Goal: Transaction & Acquisition: Purchase product/service

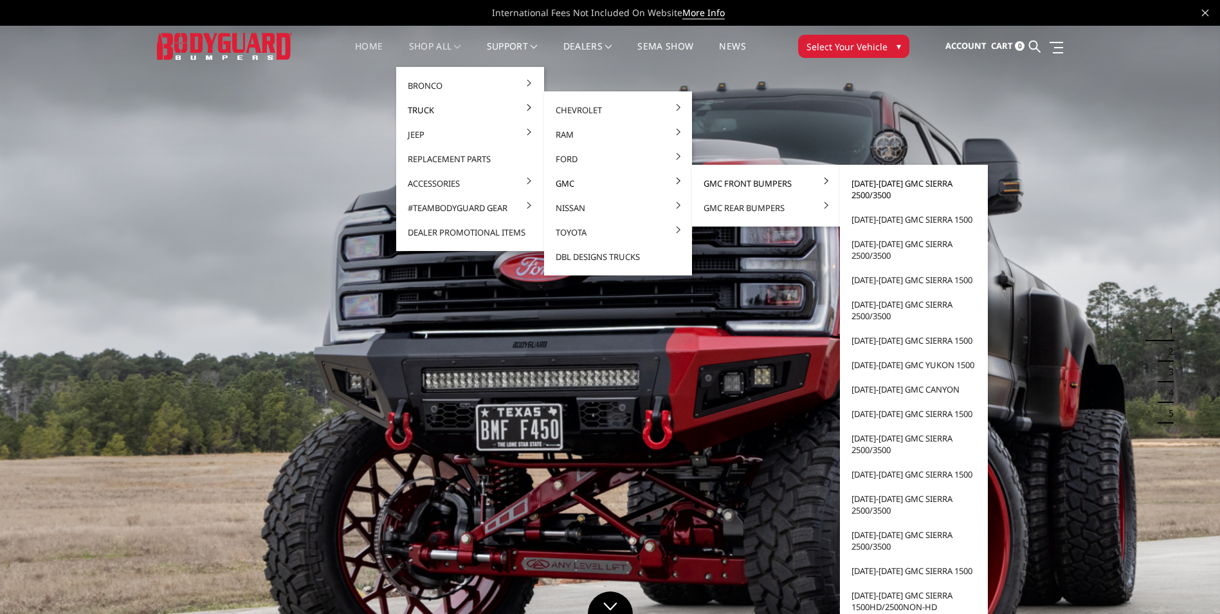
click at [858, 188] on link "[DATE]-[DATE] GMC Sierra 2500/3500" at bounding box center [914, 189] width 138 height 36
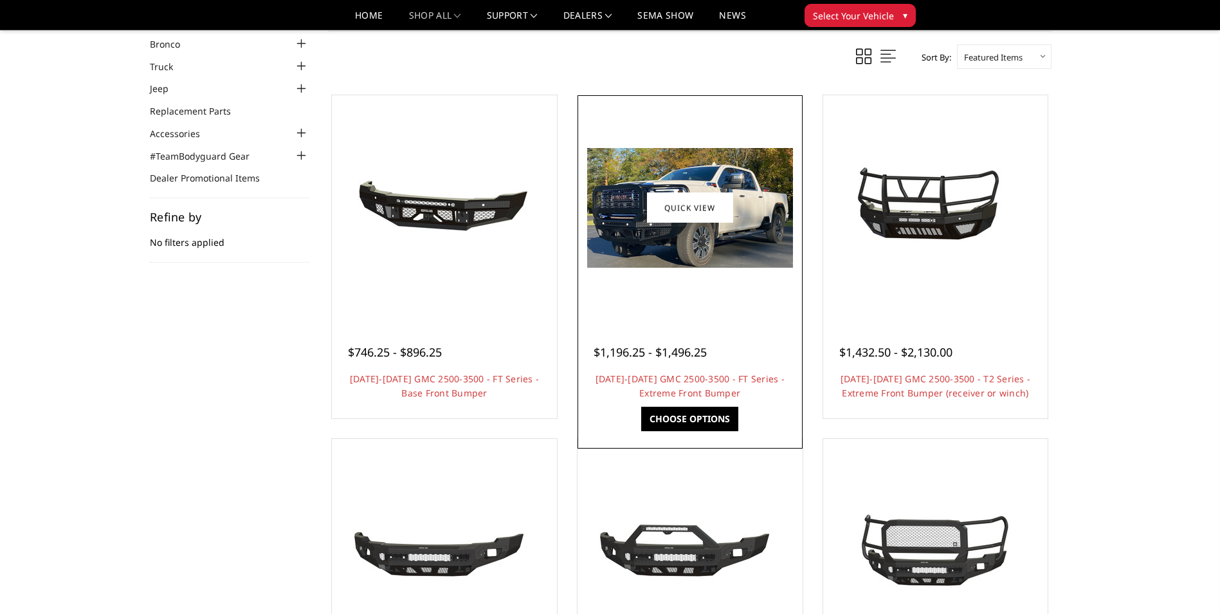
scroll to position [64, 0]
click at [695, 378] on link "2024-2025 GMC 2500-3500 - FT Series - Extreme Front Bumper" at bounding box center [690, 385] width 189 height 26
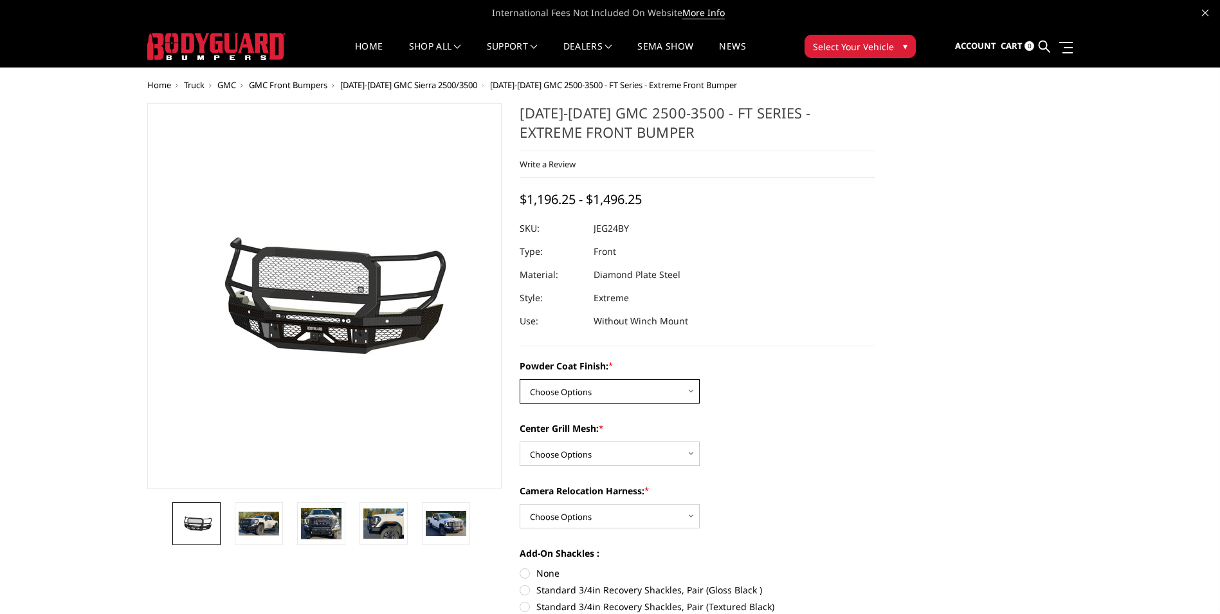
click at [554, 395] on select "Choose Options Bare Metal Gloss Black Powder Coat Textured Black Powder Coat" at bounding box center [610, 391] width 180 height 24
select select "3285"
click at [520, 379] on select "Choose Options Bare Metal Gloss Black Powder Coat Textured Black Powder Coat" at bounding box center [610, 391] width 180 height 24
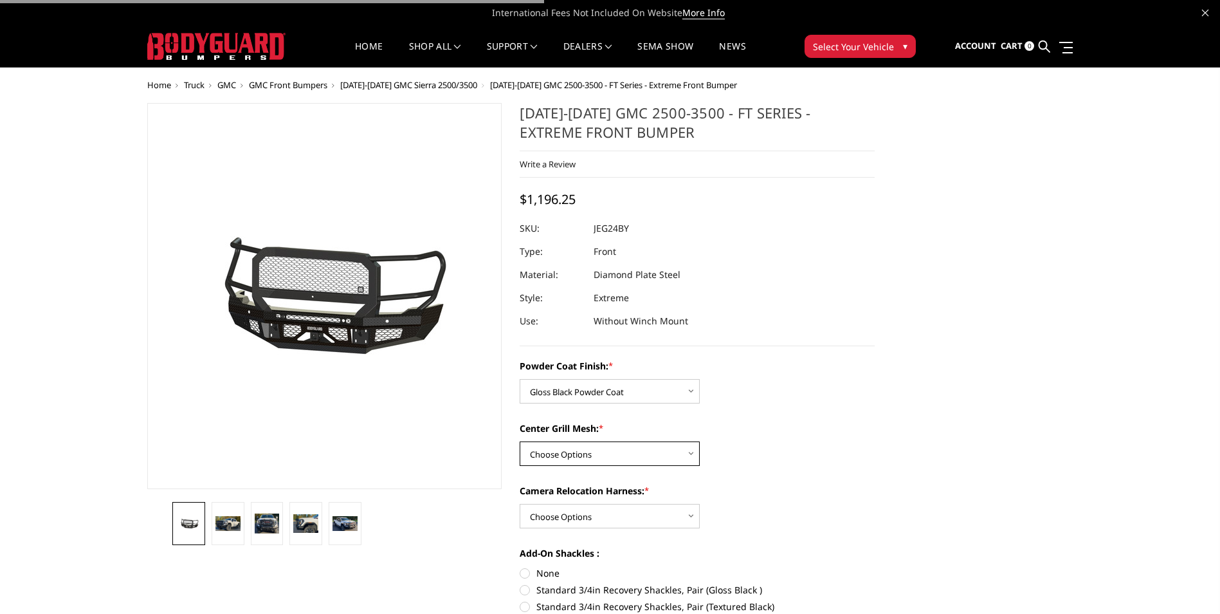
click at [631, 452] on select "Choose Options WITH Expanded Metal in Center Grill WITHOUT Expanded Metal in Ce…" at bounding box center [610, 453] width 180 height 24
select select "3287"
click at [520, 441] on select "Choose Options WITH Expanded Metal in Center Grill WITHOUT Expanded Metal in Ce…" at bounding box center [610, 453] width 180 height 24
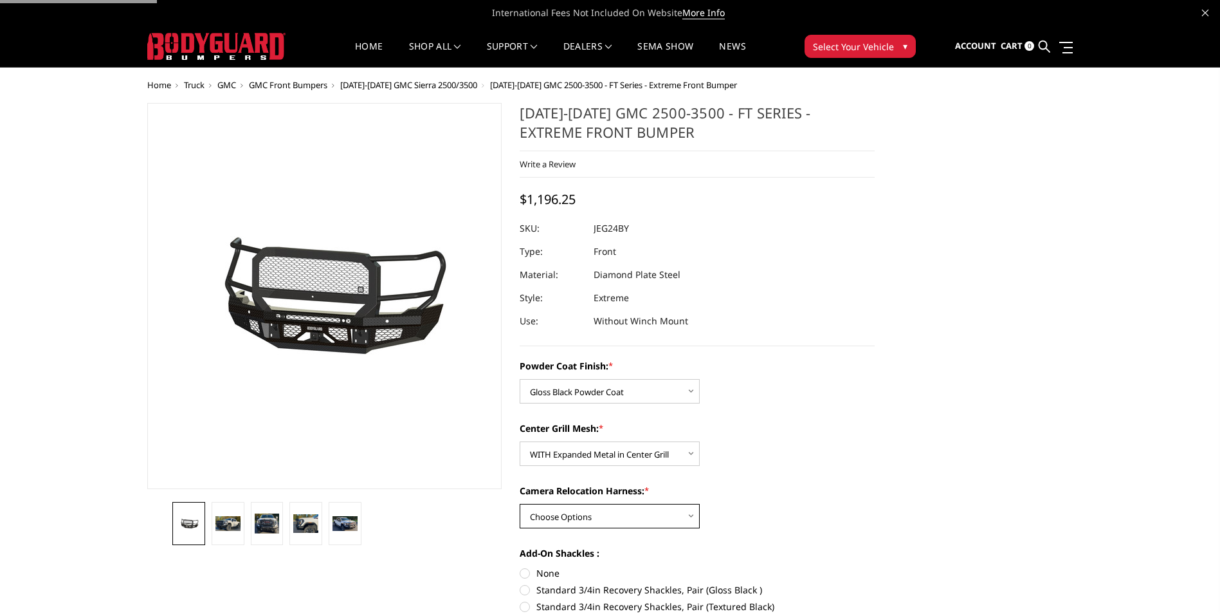
click at [624, 506] on select "Choose Options WITH Camera Relocation Harness WITHOUT Camera Relocation Harness" at bounding box center [610, 516] width 180 height 24
select select "3289"
click at [520, 504] on select "Choose Options WITH Camera Relocation Harness WITHOUT Camera Relocation Harness" at bounding box center [610, 516] width 180 height 24
click at [857, 511] on div "Camera Relocation Harness: * Choose Options WITH Camera Relocation Harness WITH…" at bounding box center [697, 506] width 355 height 44
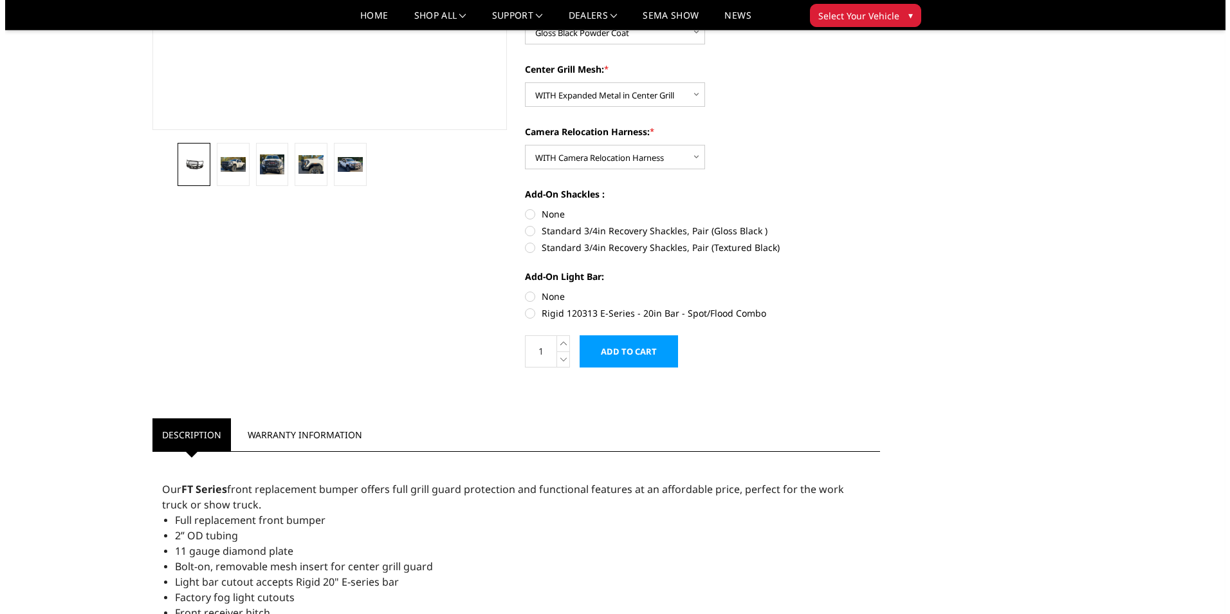
scroll to position [322, 0]
click at [527, 293] on label "None" at bounding box center [697, 296] width 355 height 14
click at [520, 289] on input "None" at bounding box center [520, 289] width 1 height 1
radio input "true"
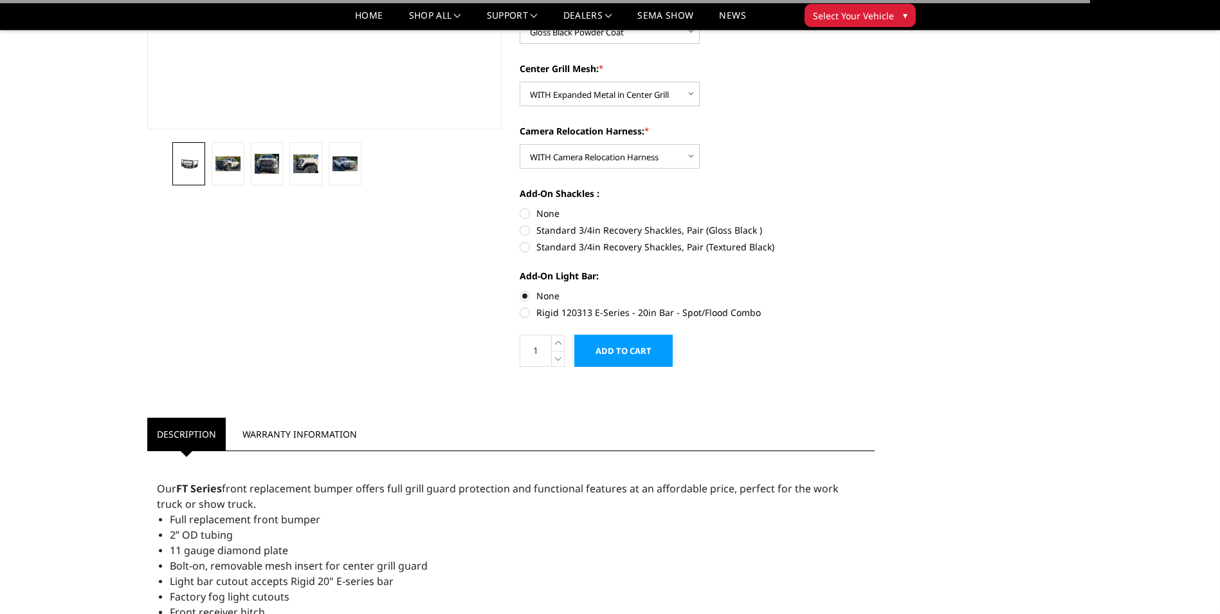
click at [524, 203] on div "Add-On Shackles : None Standard 3/4in Recovery Shackles, Pair (Gloss Black ) St…" at bounding box center [697, 219] width 355 height 64
click at [525, 213] on label "None" at bounding box center [697, 213] width 355 height 14
click at [520, 207] on input "None" at bounding box center [520, 206] width 1 height 1
radio input "true"
click at [608, 342] on input "Add to Cart" at bounding box center [623, 350] width 98 height 32
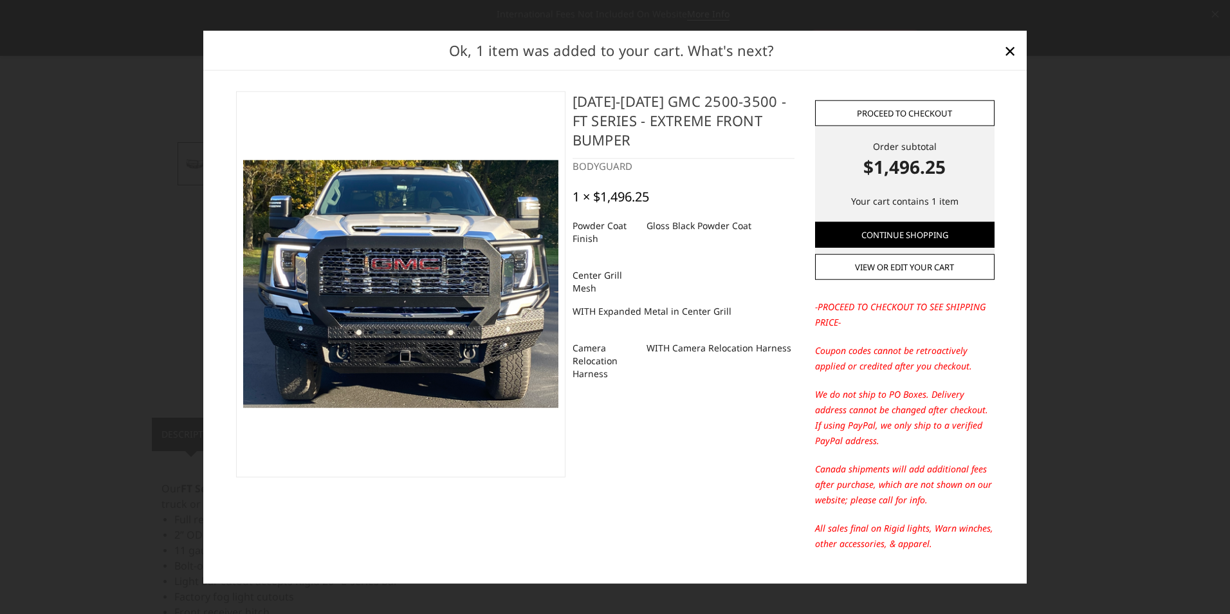
click at [881, 118] on link "Proceed to checkout" at bounding box center [904, 113] width 179 height 26
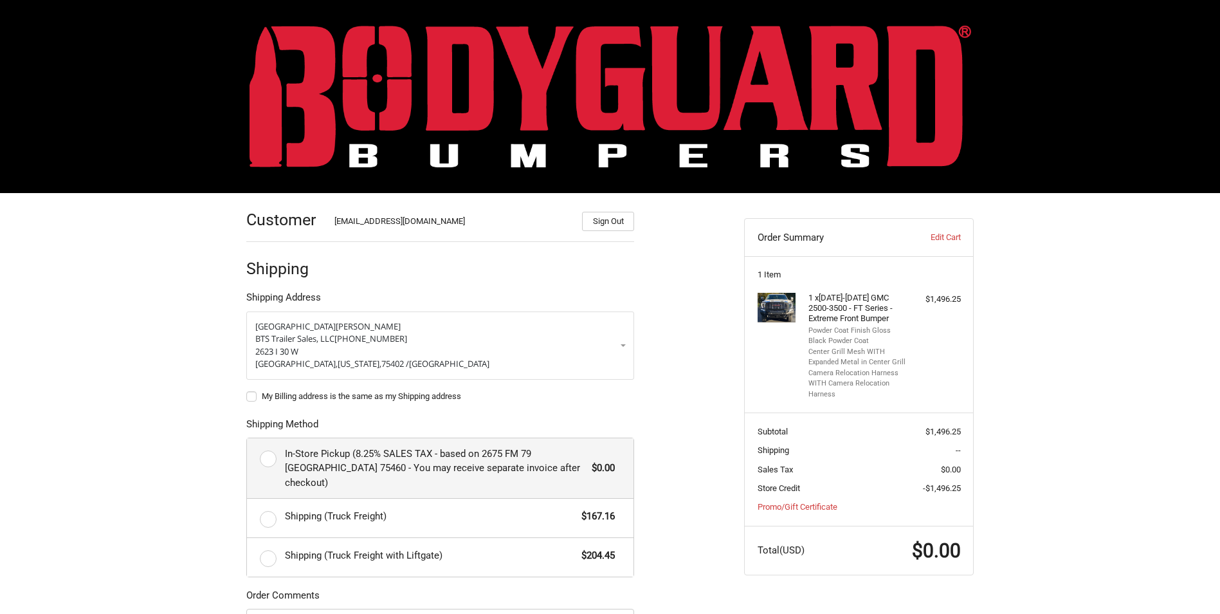
click at [260, 461] on label "In-Store Pickup (8.25% SALES TAX - based on 2675 FM 79 [GEOGRAPHIC_DATA] 75460 …" at bounding box center [440, 468] width 387 height 60
click at [248, 439] on input "In-Store Pickup (8.25% SALES TAX - based on 2675 FM 79 [GEOGRAPHIC_DATA] 75460 …" at bounding box center [247, 438] width 1 height 1
radio input "true"
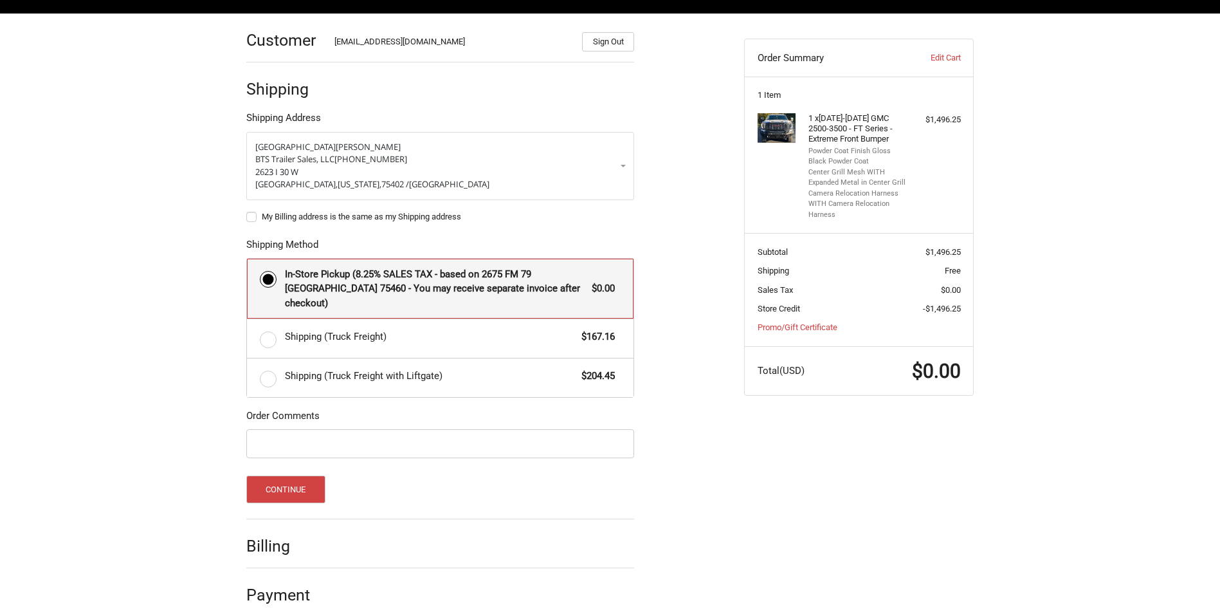
scroll to position [181, 0]
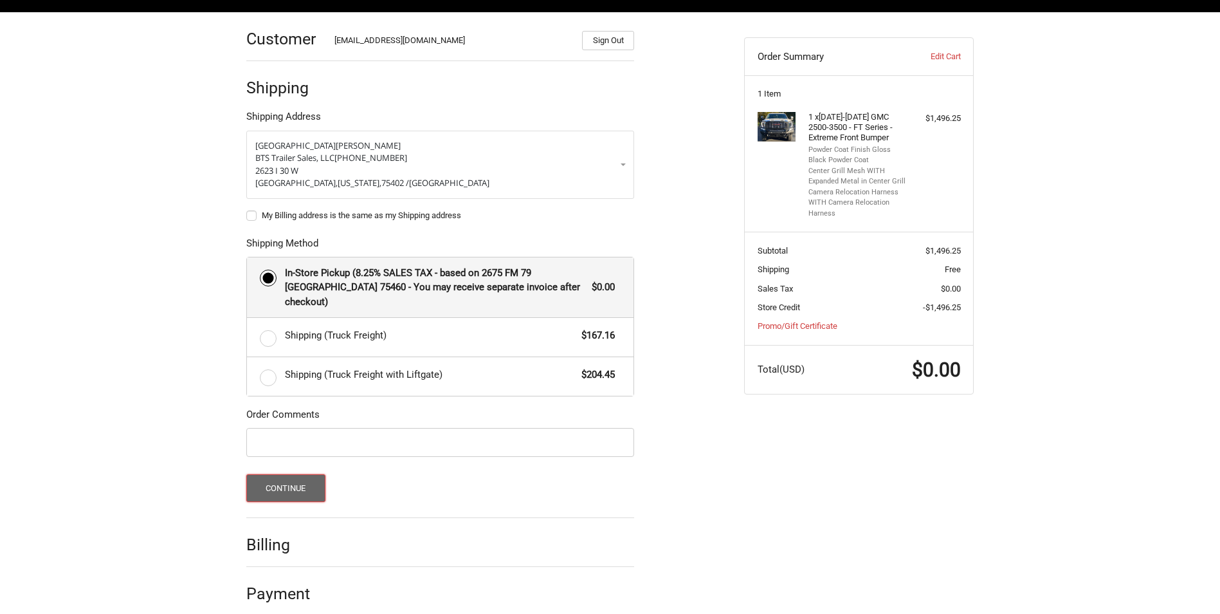
click at [280, 474] on button "Continue" at bounding box center [285, 488] width 79 height 28
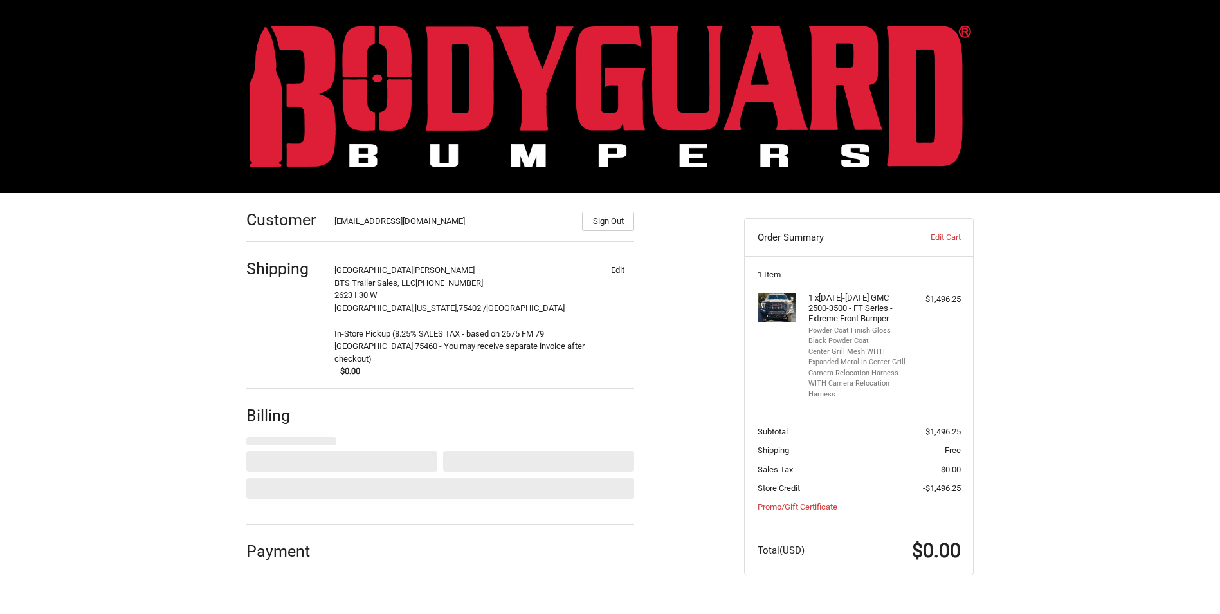
scroll to position [0, 0]
select select "US"
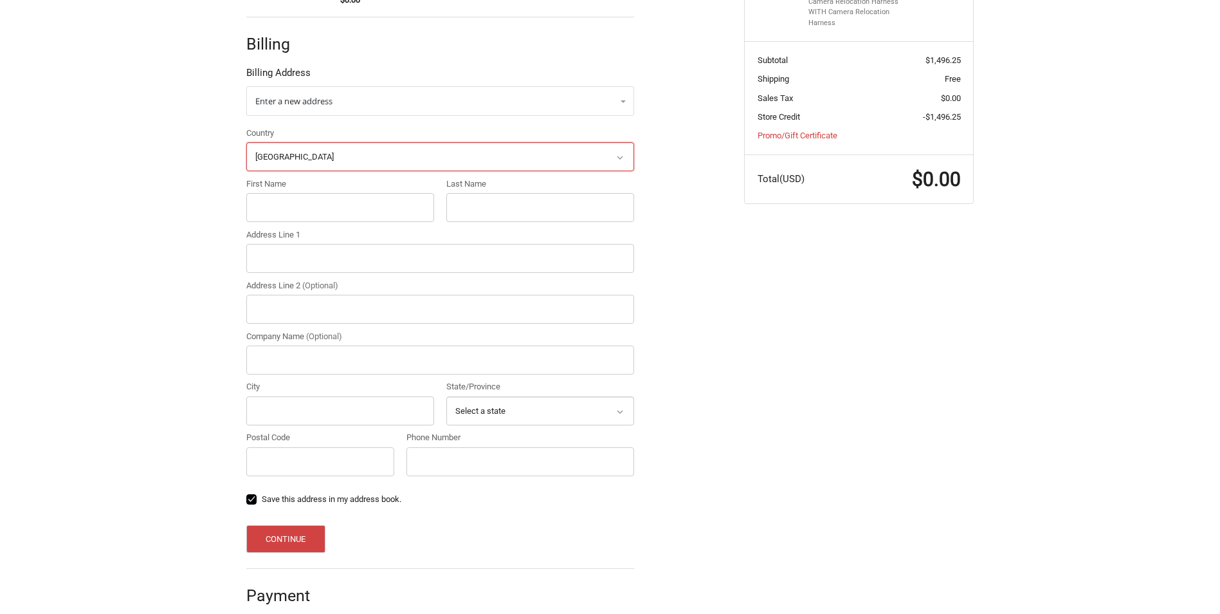
scroll to position [374, 0]
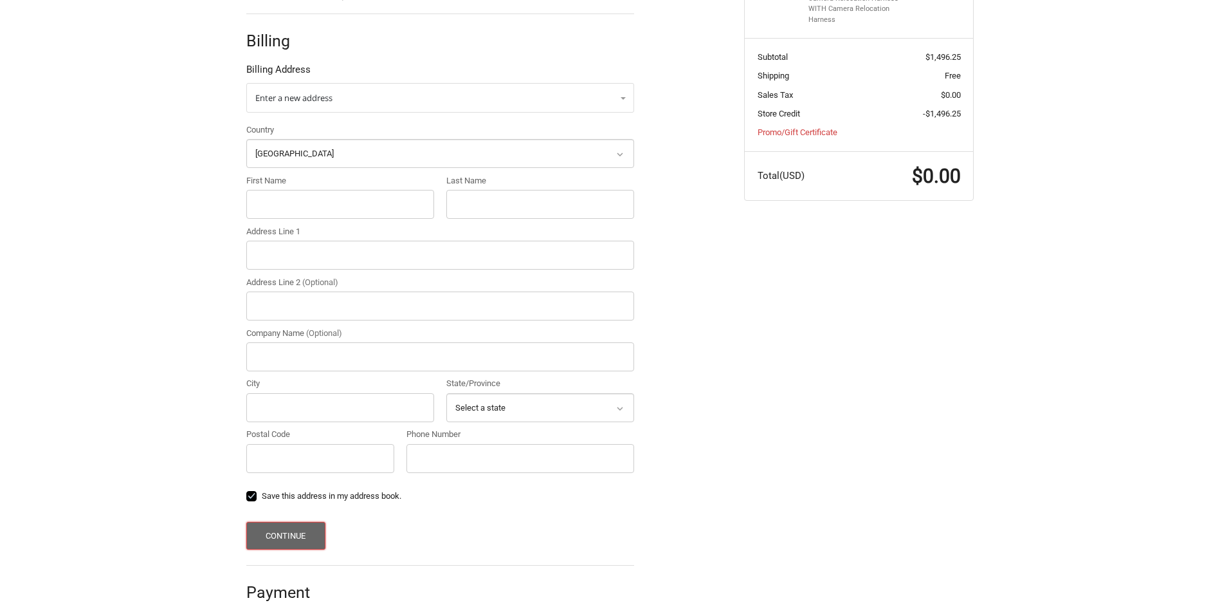
click at [302, 525] on button "Continue" at bounding box center [285, 536] width 79 height 28
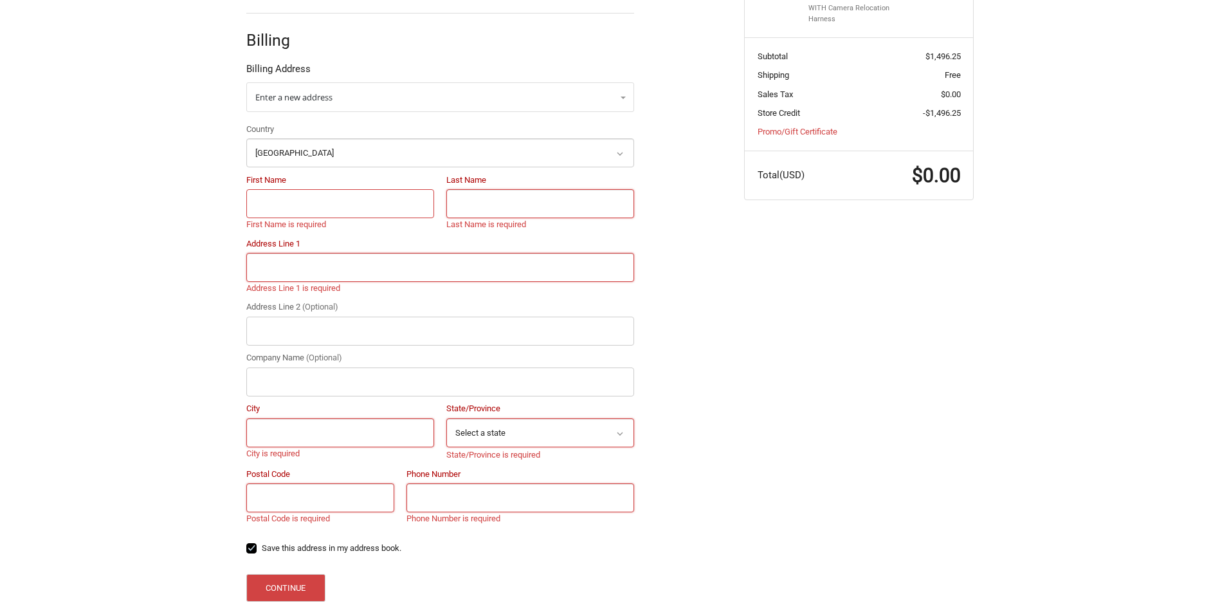
scroll to position [427, 0]
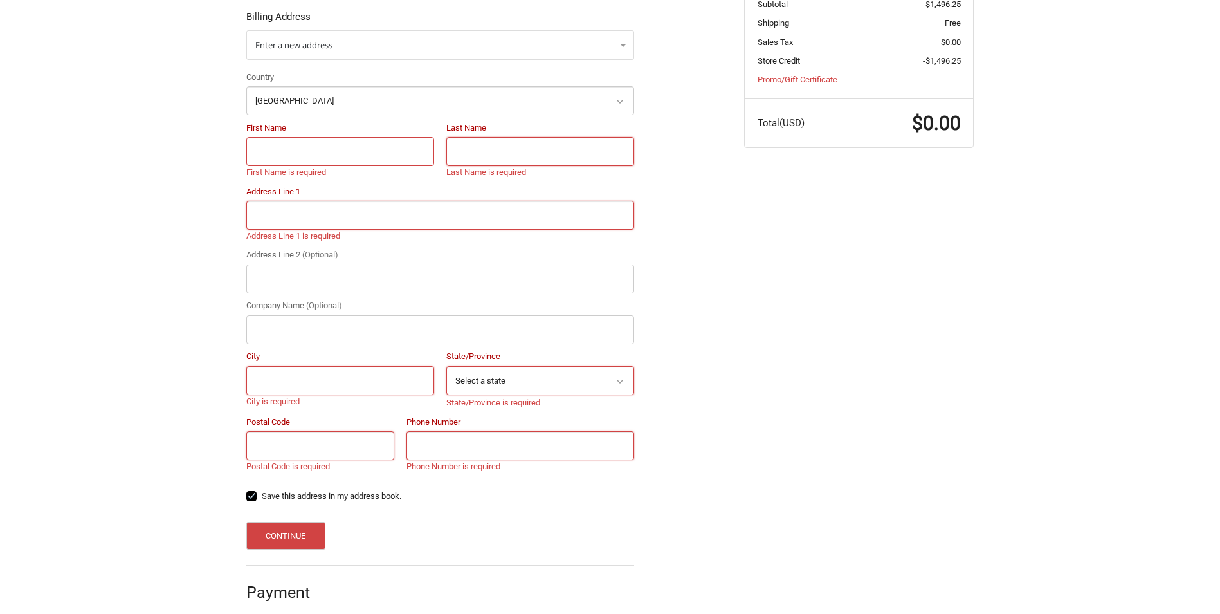
click at [285, 137] on input "First Name" at bounding box center [340, 151] width 188 height 29
type input "Dallas"
type input "MUIR"
type input "2623 I 30 W"
type input "BTS TRAILER SALES, LLC"
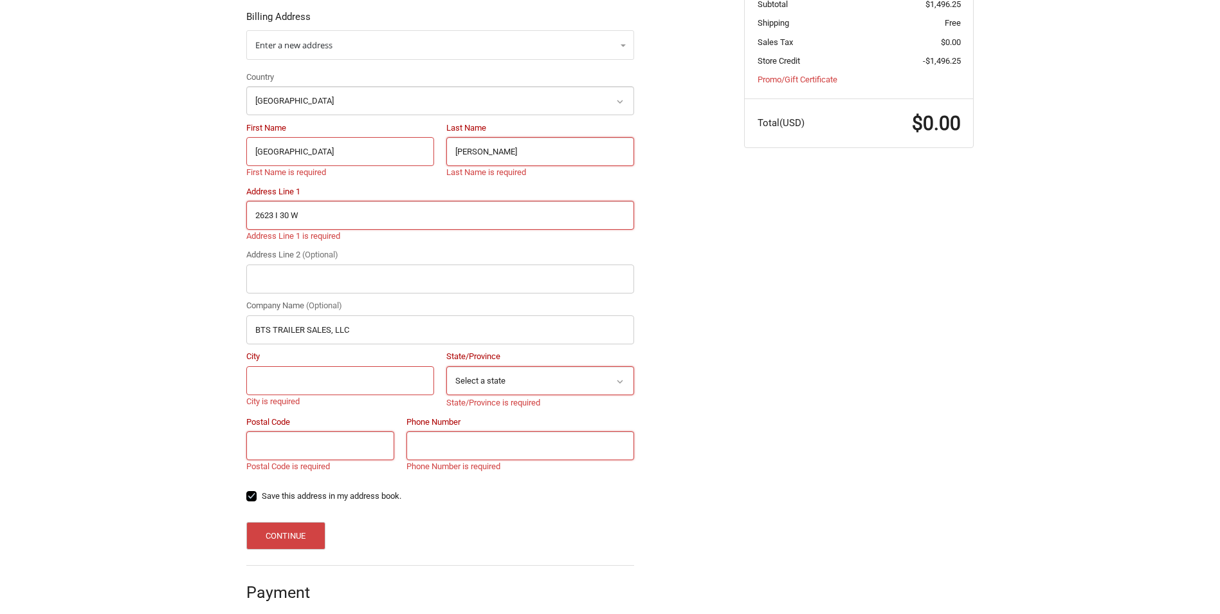
type input "Greenville"
select select "TX"
type input "75402"
type input "19032023535"
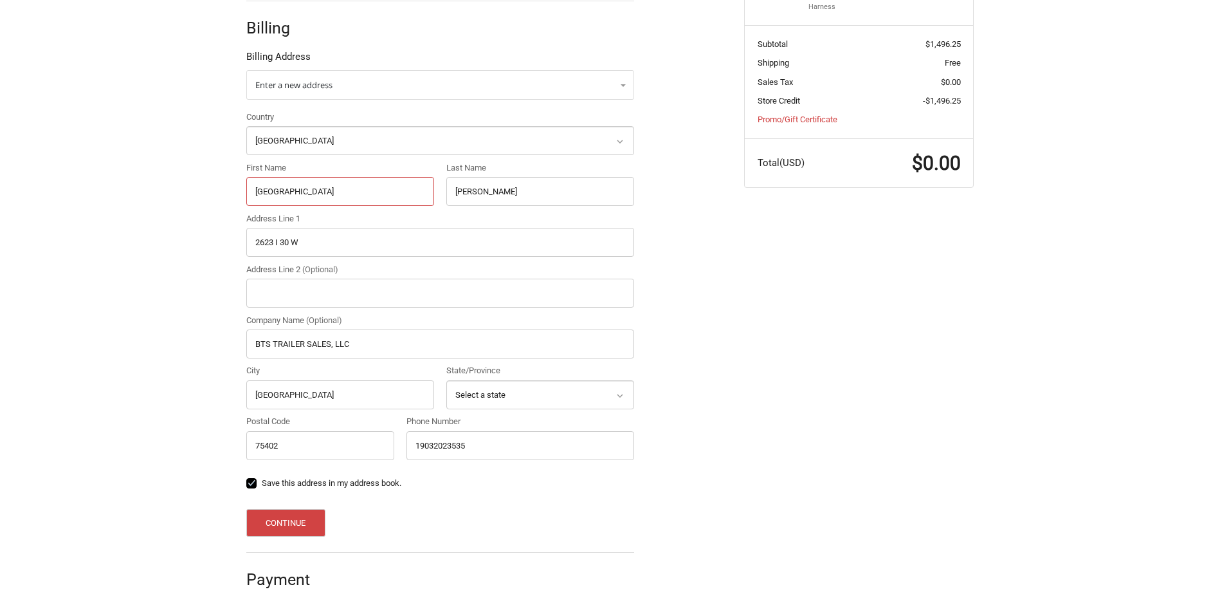
scroll to position [374, 0]
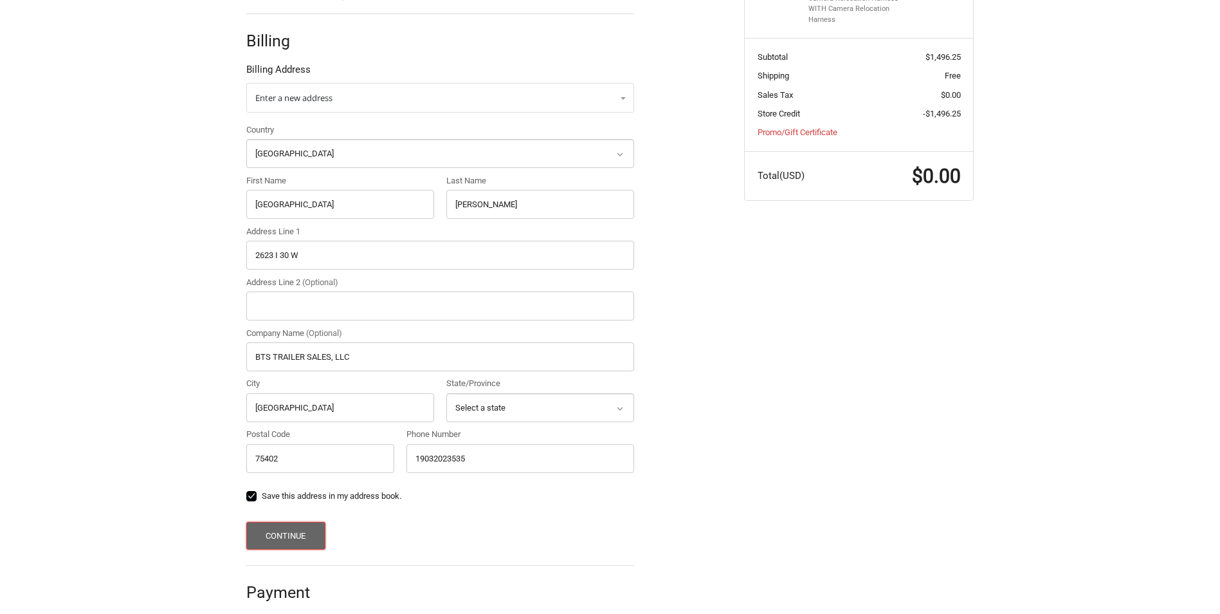
click at [306, 523] on button "Continue" at bounding box center [285, 536] width 79 height 28
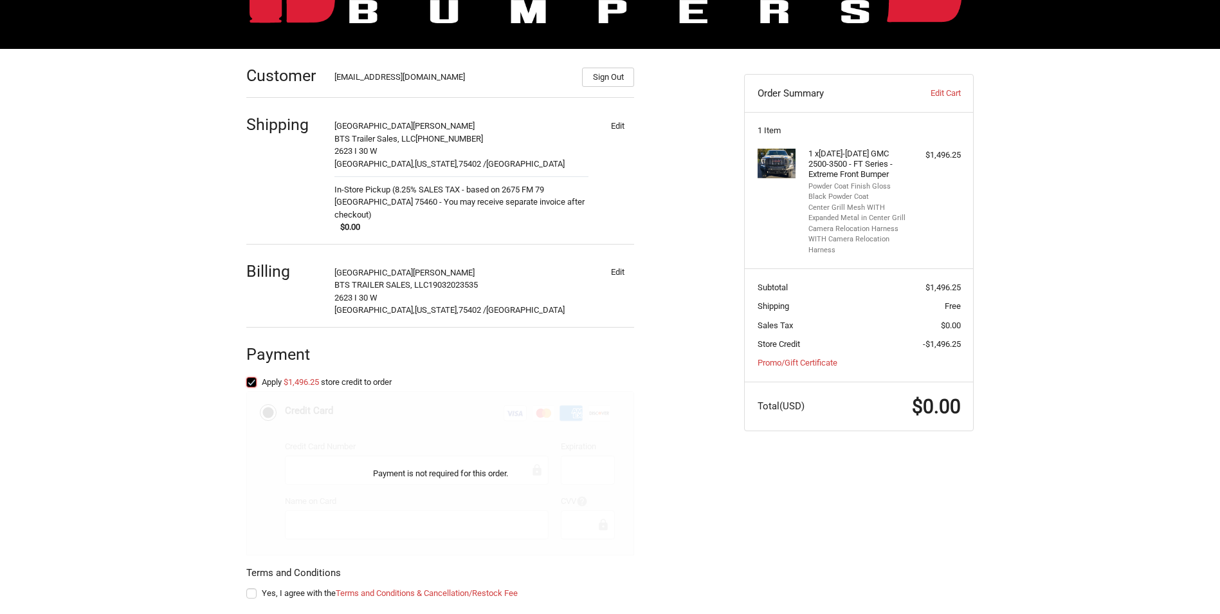
scroll to position [200, 0]
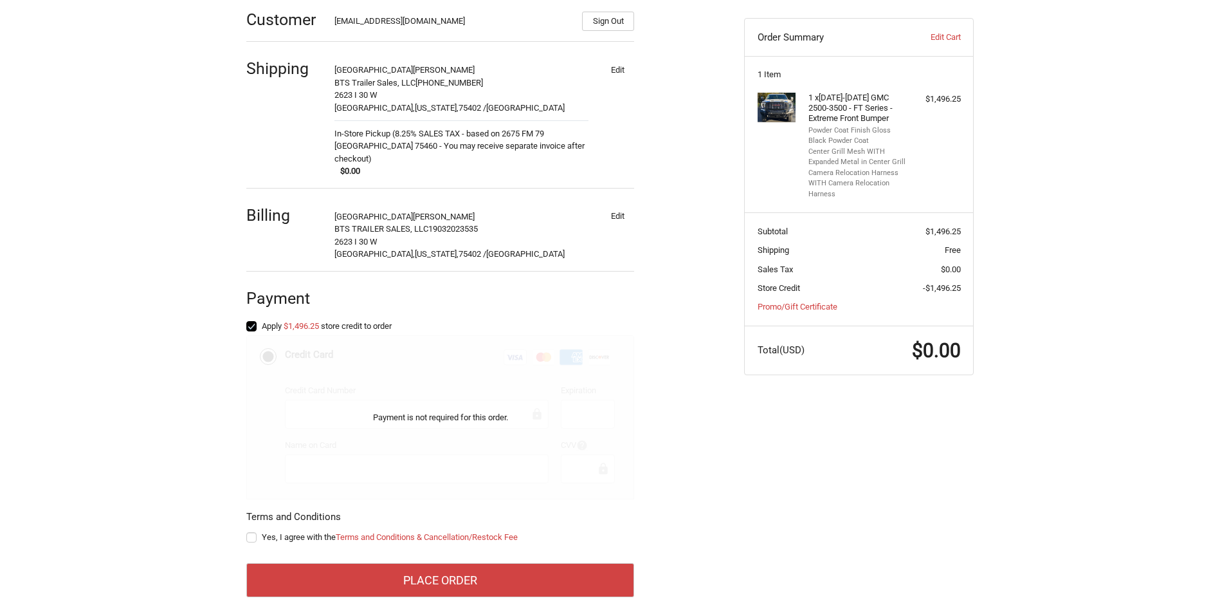
click at [257, 532] on label "Yes, I agree with the Terms and Conditions & Cancellation/Restock Fee" at bounding box center [440, 537] width 388 height 10
click at [247, 531] on input "Yes, I agree with the Terms and Conditions & Cancellation/Restock Fee" at bounding box center [246, 531] width 1 height 1
checkbox input "true"
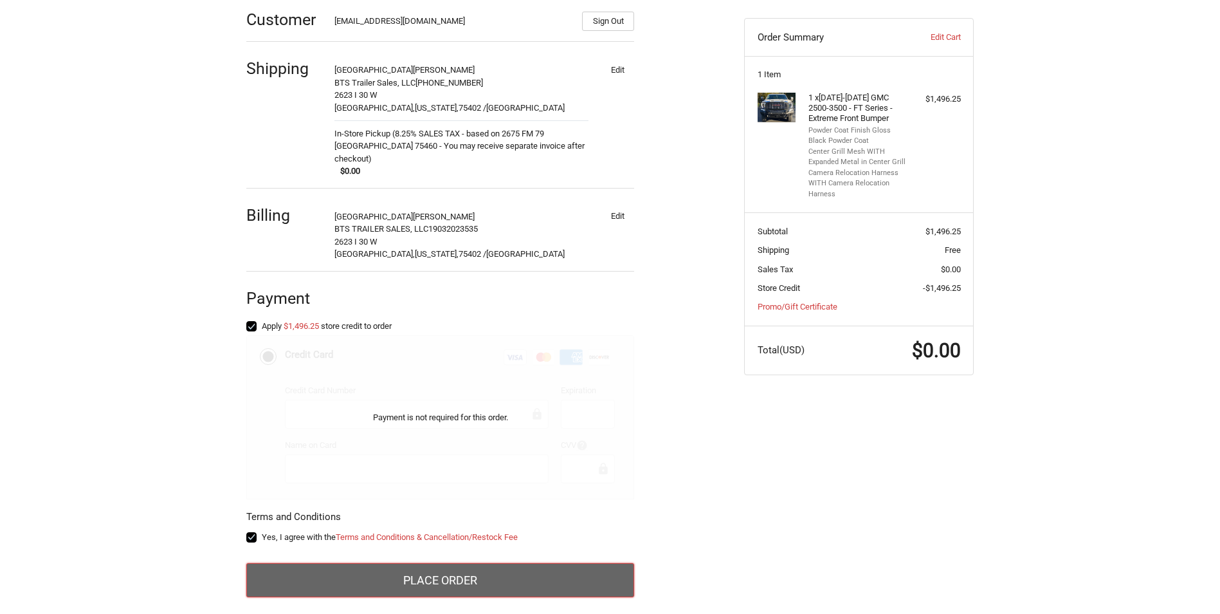
click at [282, 563] on button "Place Order" at bounding box center [440, 580] width 388 height 35
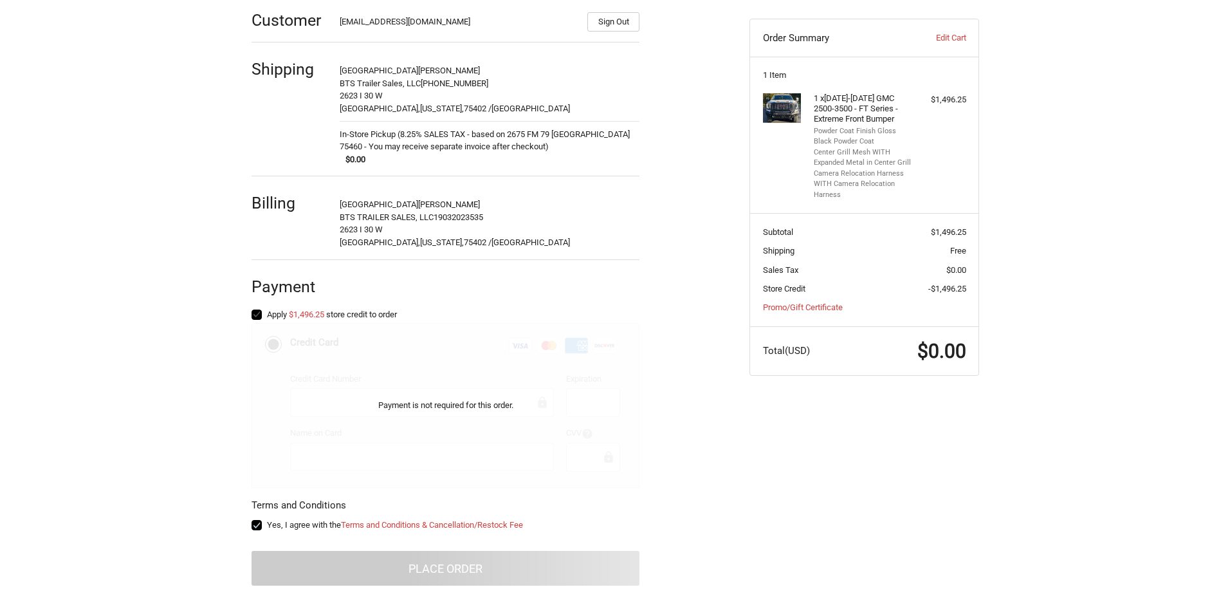
scroll to position [0, 0]
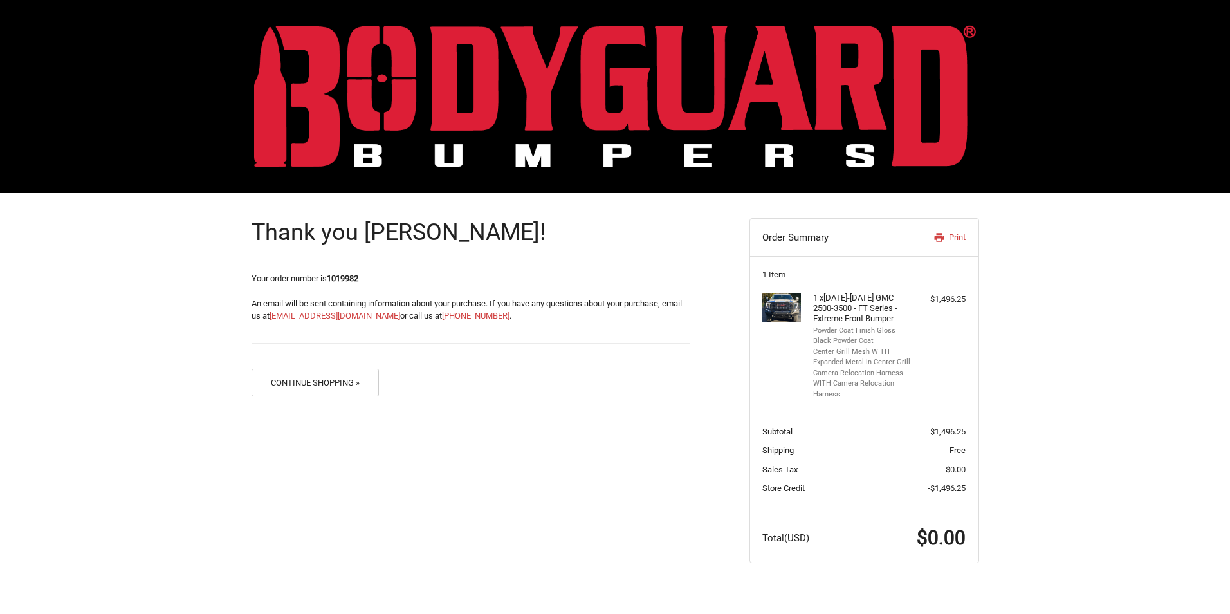
click at [383, 129] on img at bounding box center [615, 96] width 722 height 142
